Goal: Transaction & Acquisition: Download file/media

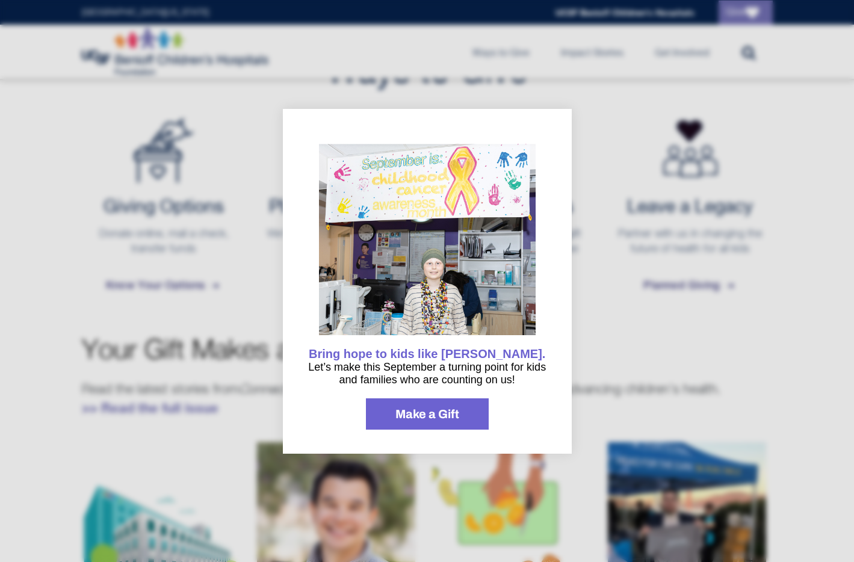
scroll to position [525, 0]
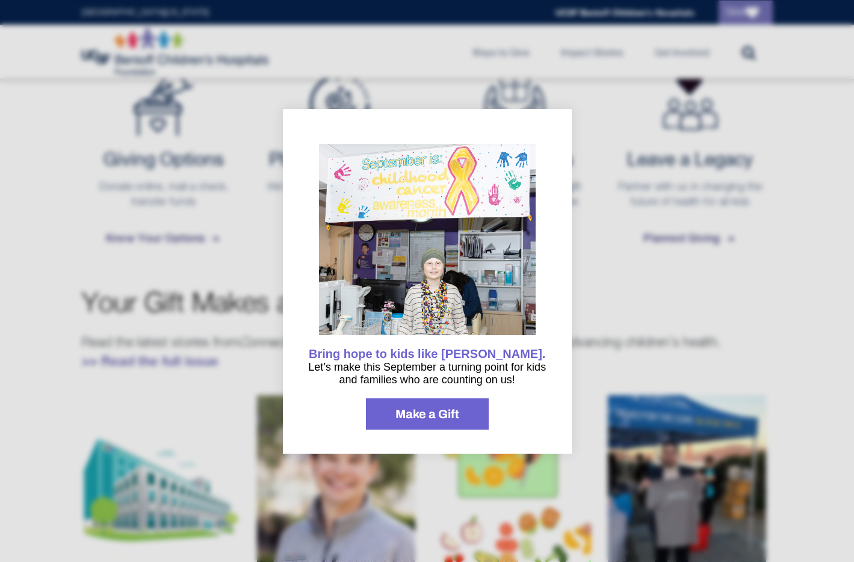
click at [513, 170] on img "information" at bounding box center [427, 244] width 217 height 200
click at [584, 161] on div at bounding box center [427, 281] width 854 height 562
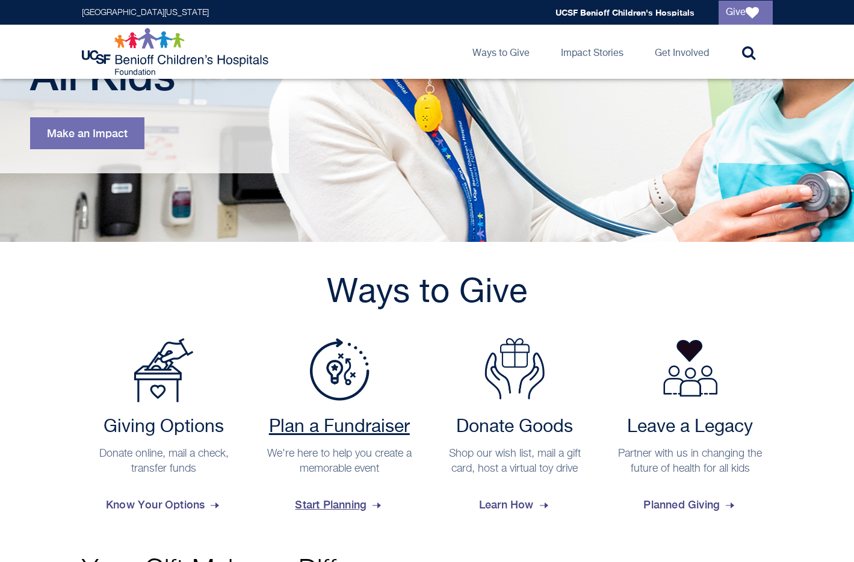
scroll to position [439, 0]
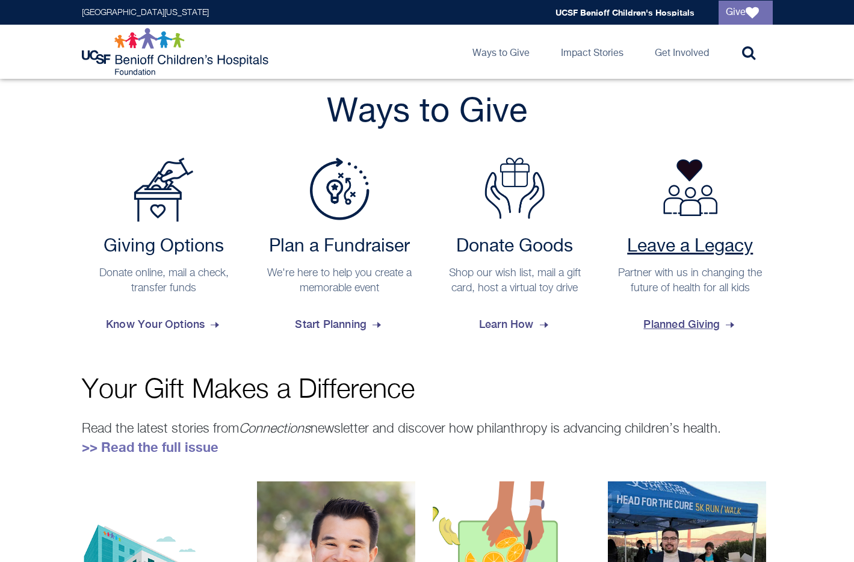
click at [670, 283] on p "Partner with us in changing the future of health for all kids" at bounding box center [690, 281] width 153 height 30
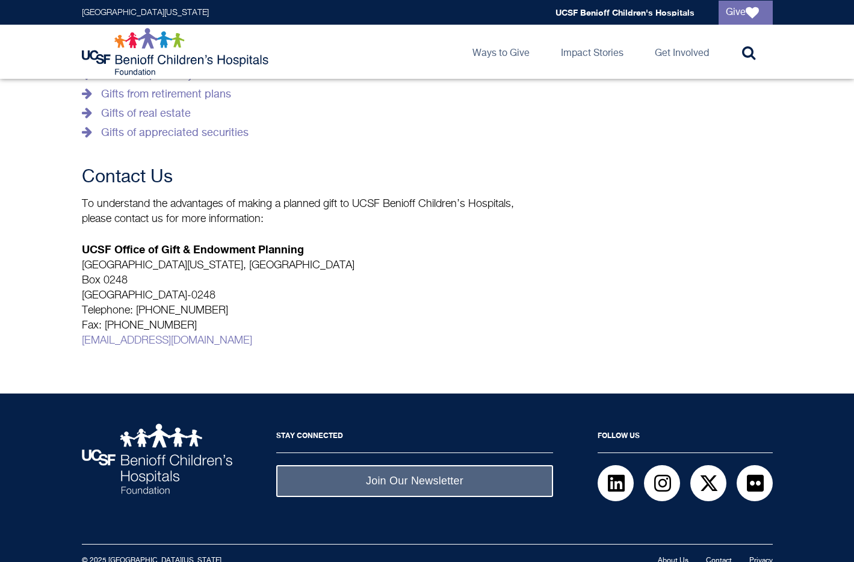
scroll to position [482, 0]
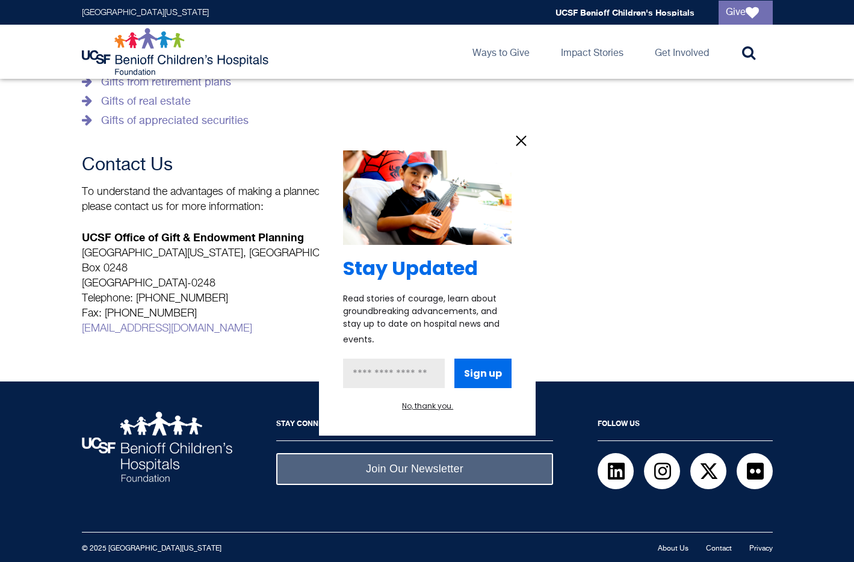
click at [193, 240] on div at bounding box center [427, 281] width 854 height 562
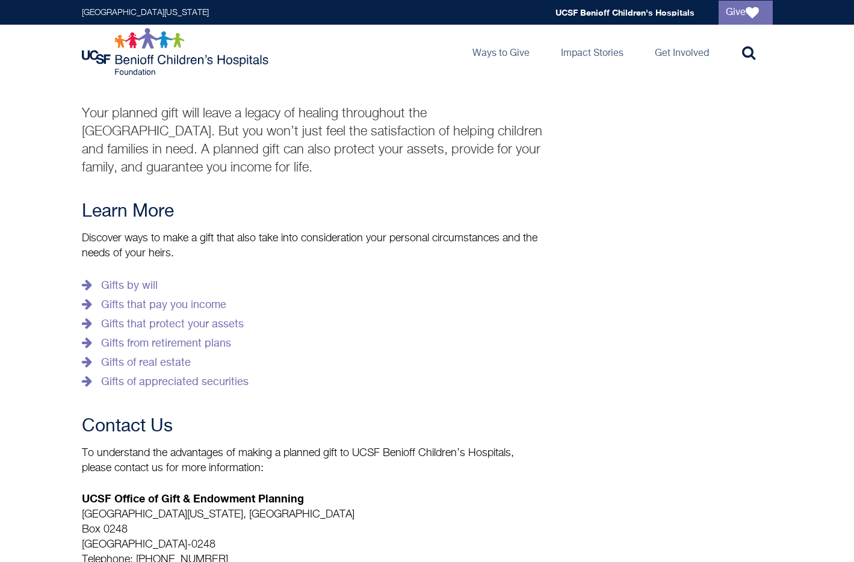
scroll to position [0, 0]
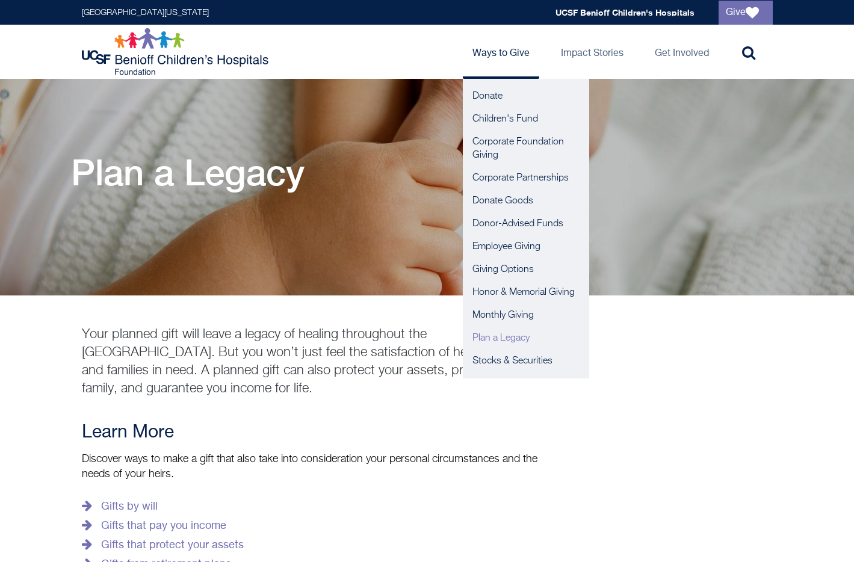
click at [506, 45] on link "Ways to Give" at bounding box center [501, 52] width 76 height 54
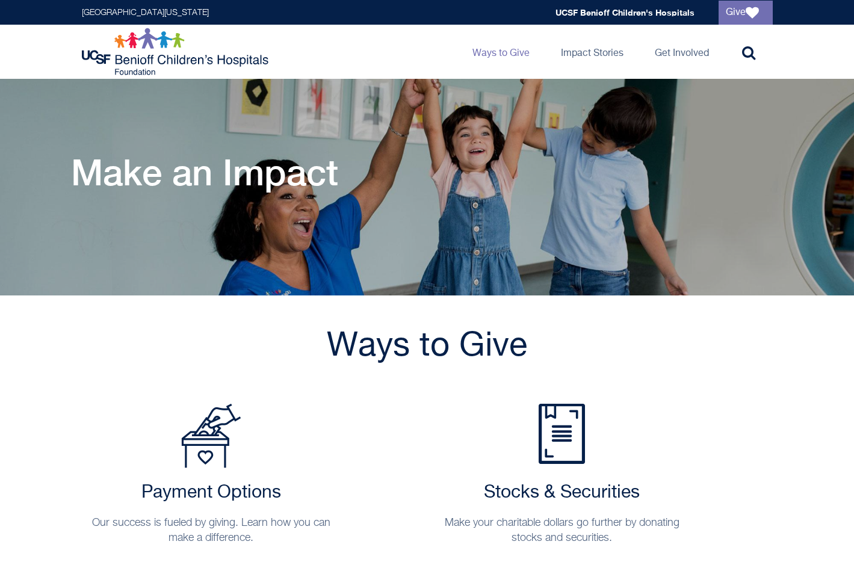
click at [154, 61] on img at bounding box center [177, 52] width 190 height 48
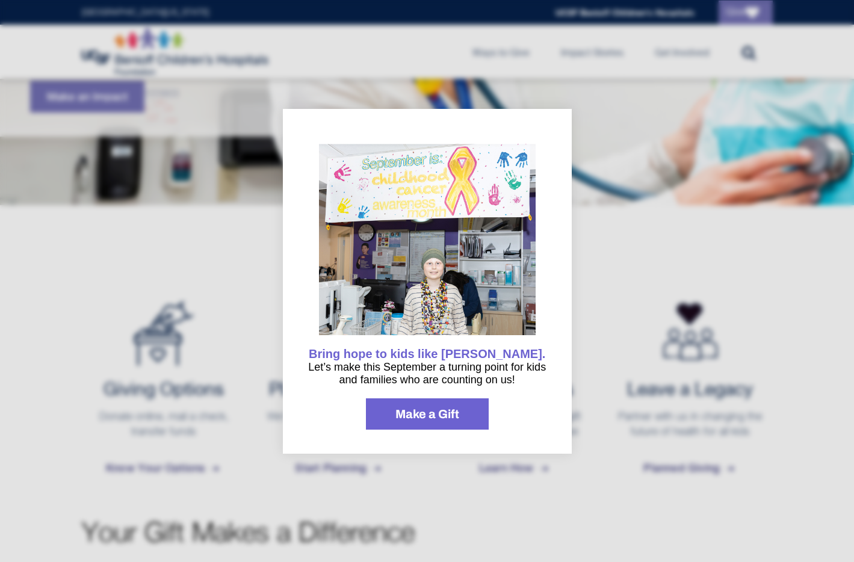
scroll to position [414, 0]
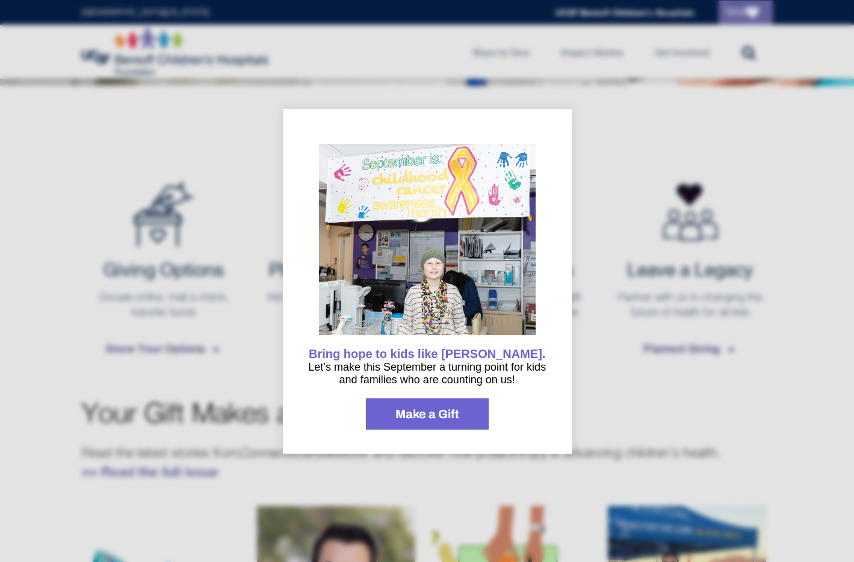
click at [168, 205] on div at bounding box center [427, 281] width 854 height 562
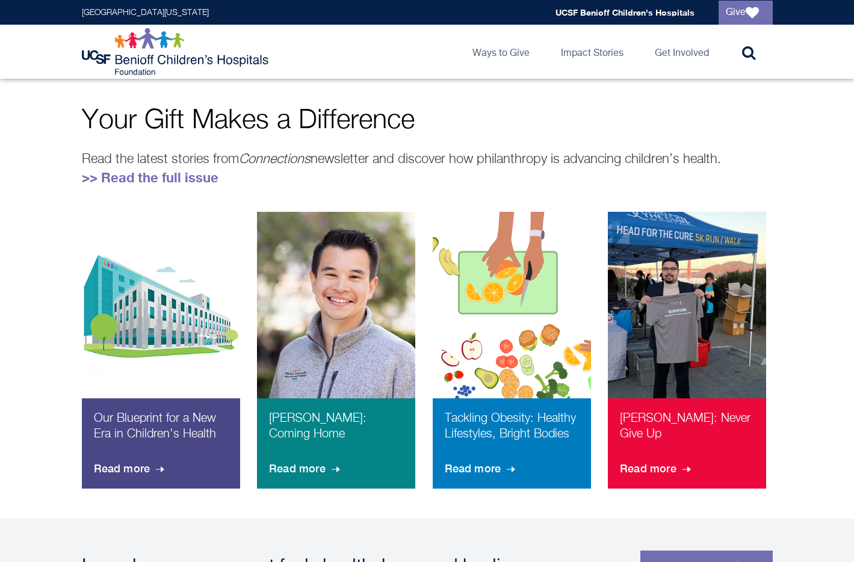
scroll to position [709, 0]
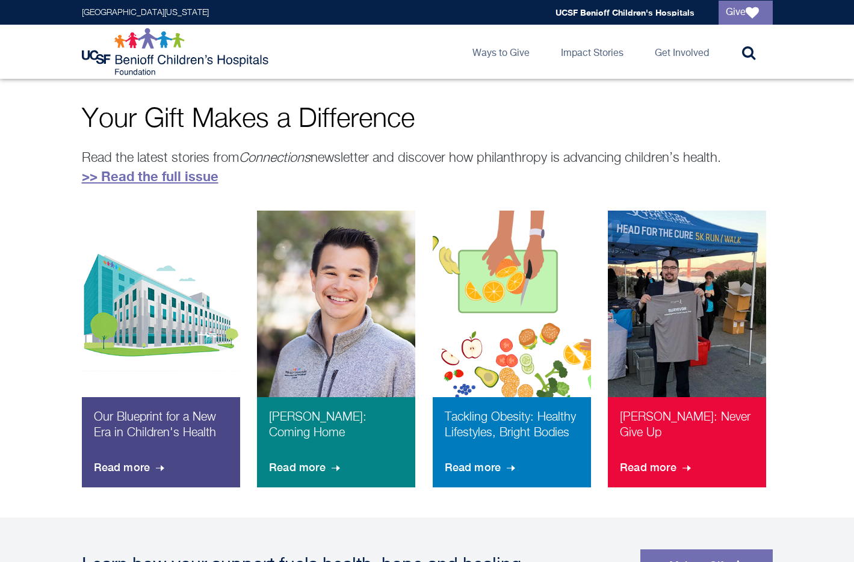
click at [164, 183] on link ">> Read the full issue" at bounding box center [150, 176] width 137 height 16
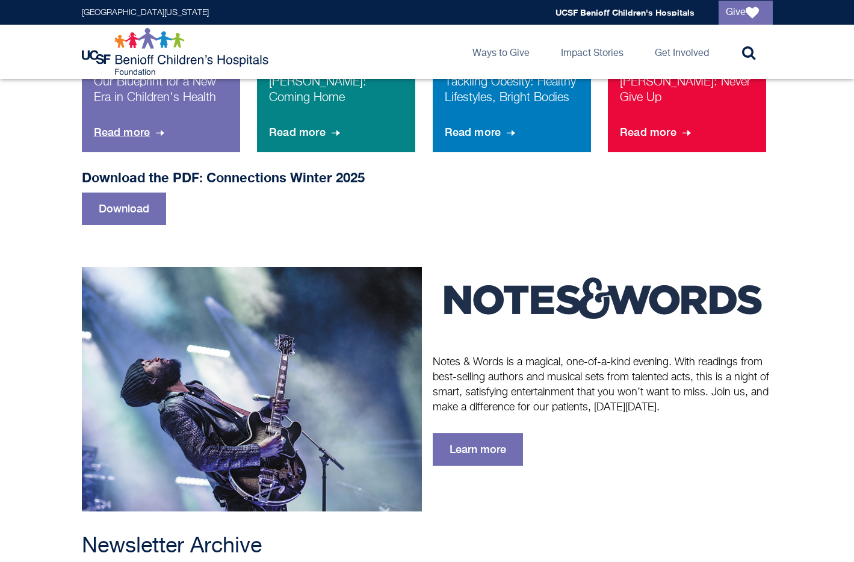
scroll to position [786, 0]
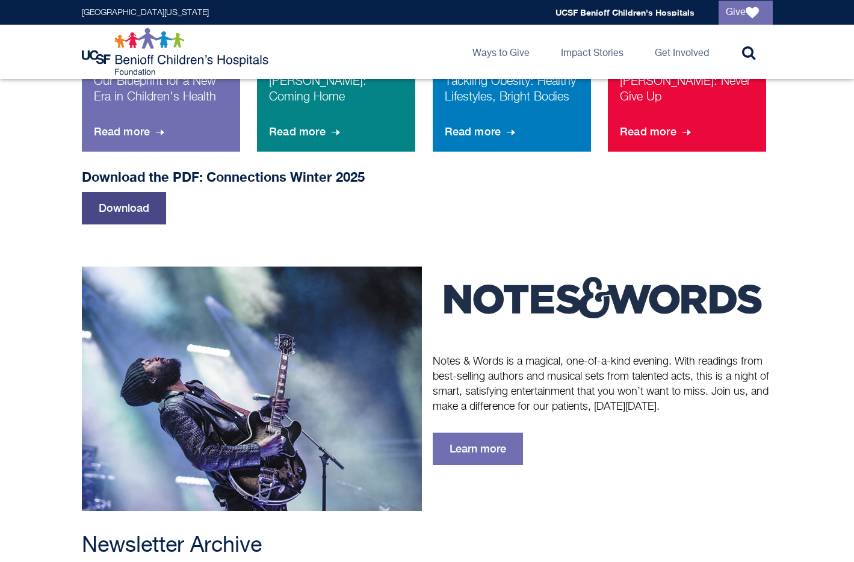
click at [163, 192] on link "Download" at bounding box center [124, 208] width 84 height 32
